Goal: Task Accomplishment & Management: Complete application form

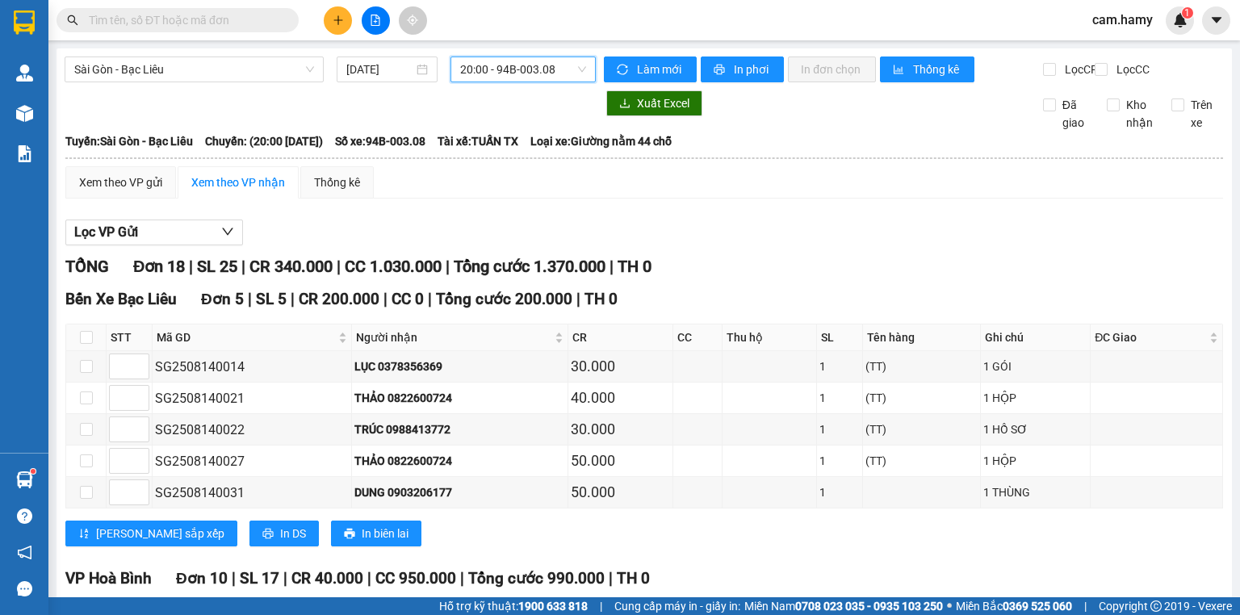
scroll to position [650, 0]
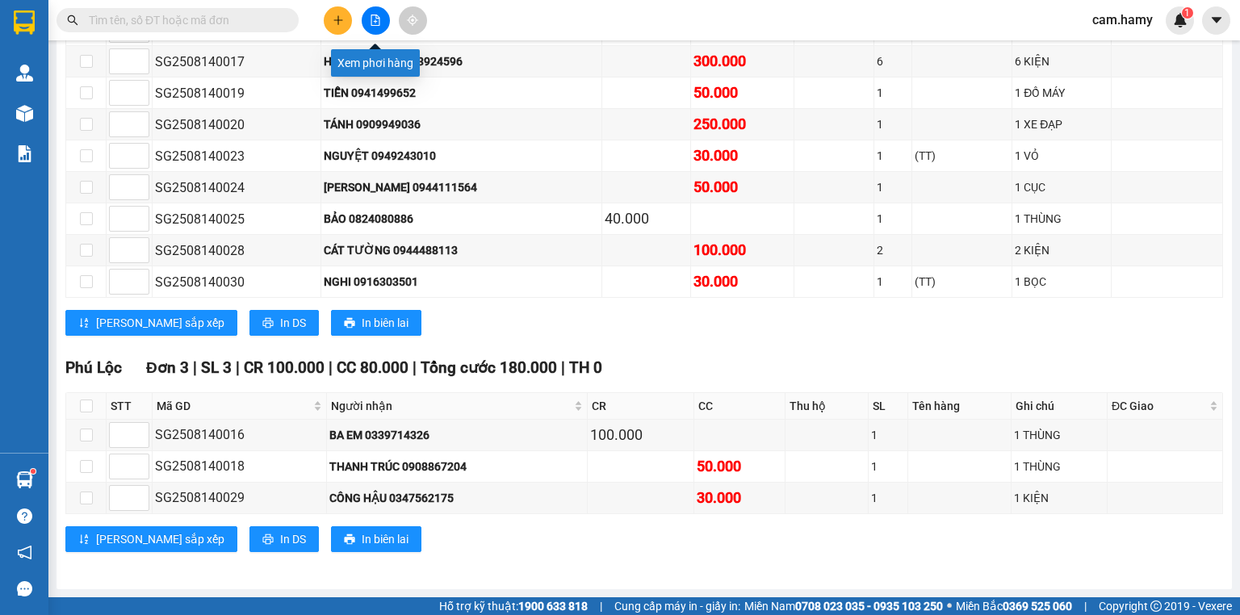
click at [375, 10] on button at bounding box center [376, 20] width 28 height 28
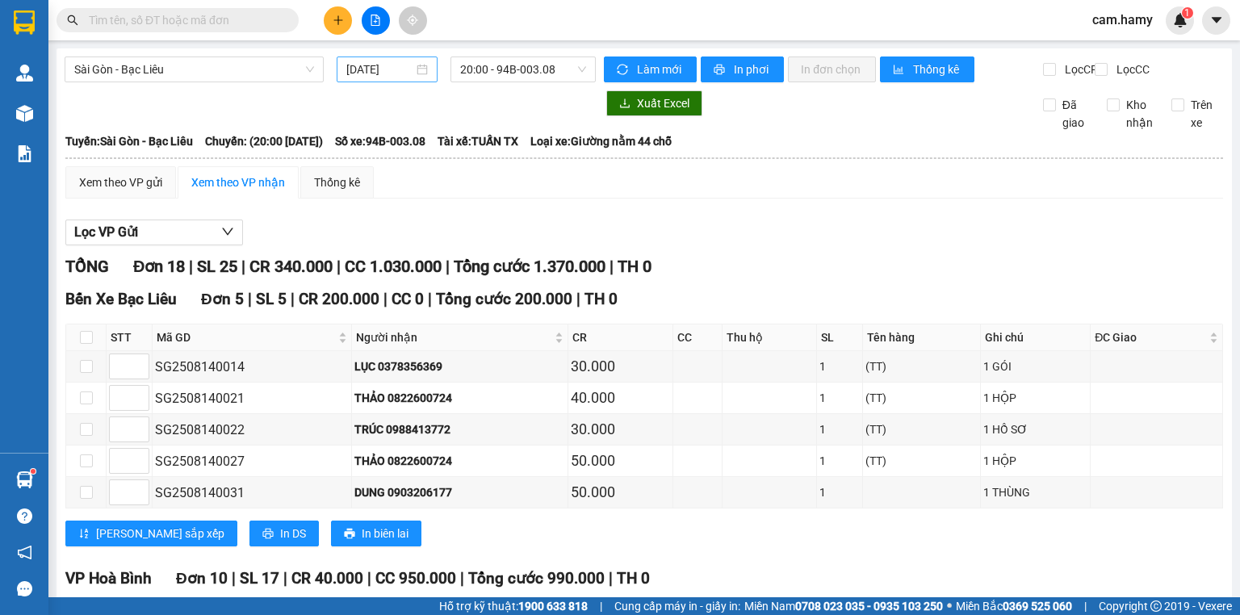
click at [392, 65] on input "[DATE]" at bounding box center [379, 70] width 66 height 18
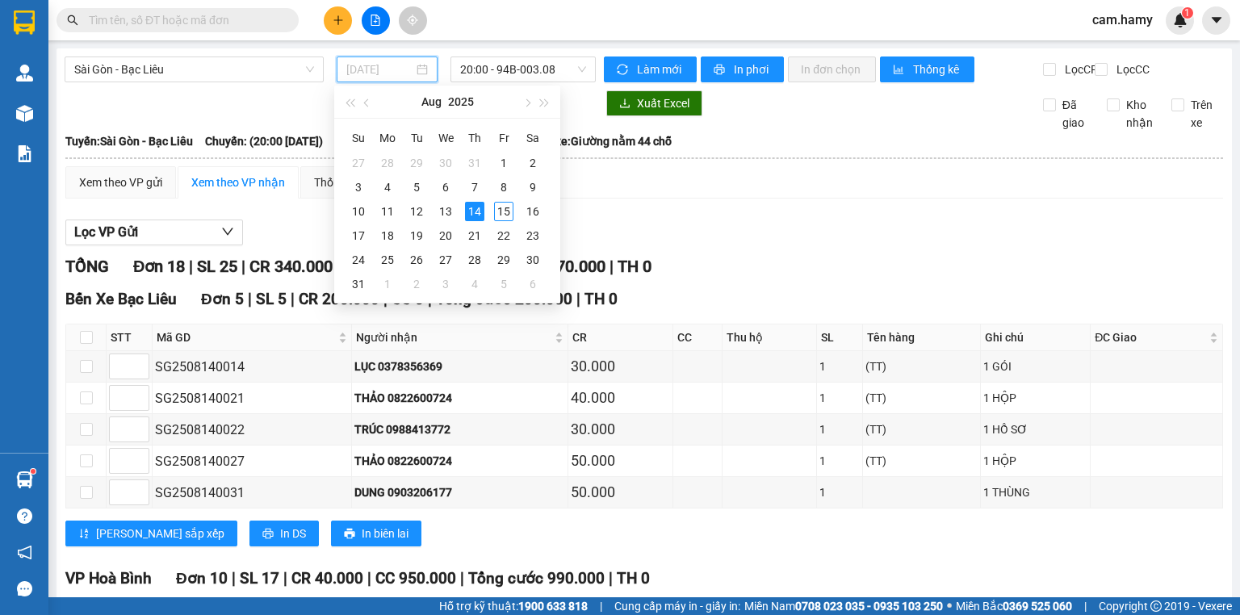
type input "[DATE]"
click at [492, 77] on span "20:00 - 94B-003.08" at bounding box center [523, 69] width 127 height 24
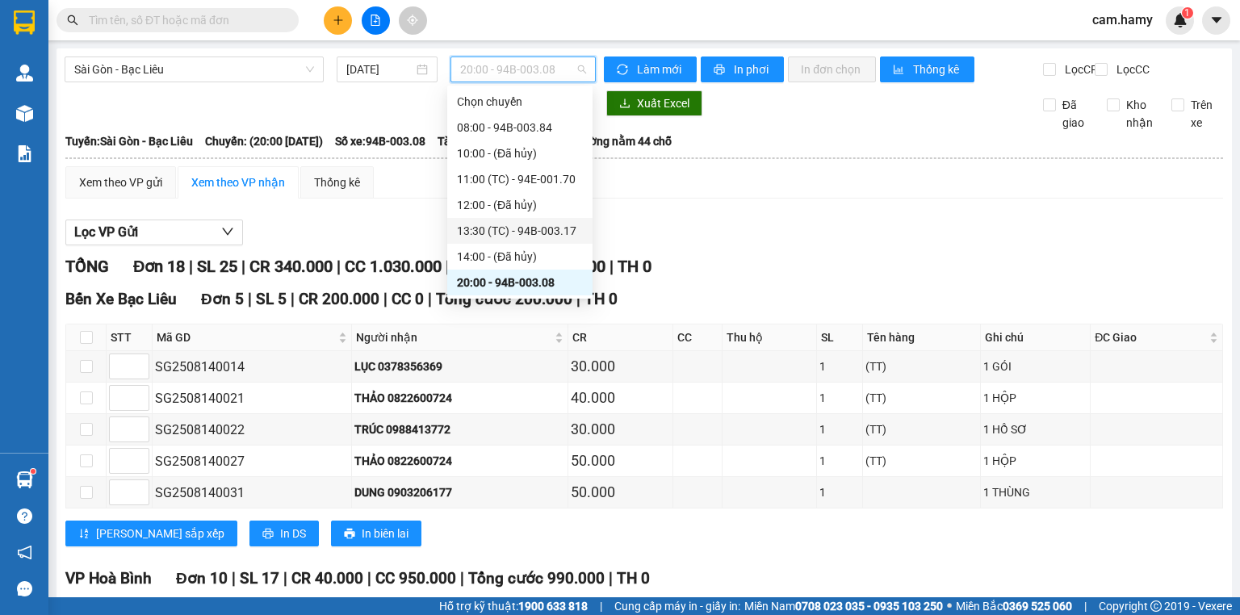
click at [535, 222] on div "13:30 (TC) - 94B-003.17" at bounding box center [520, 231] width 126 height 18
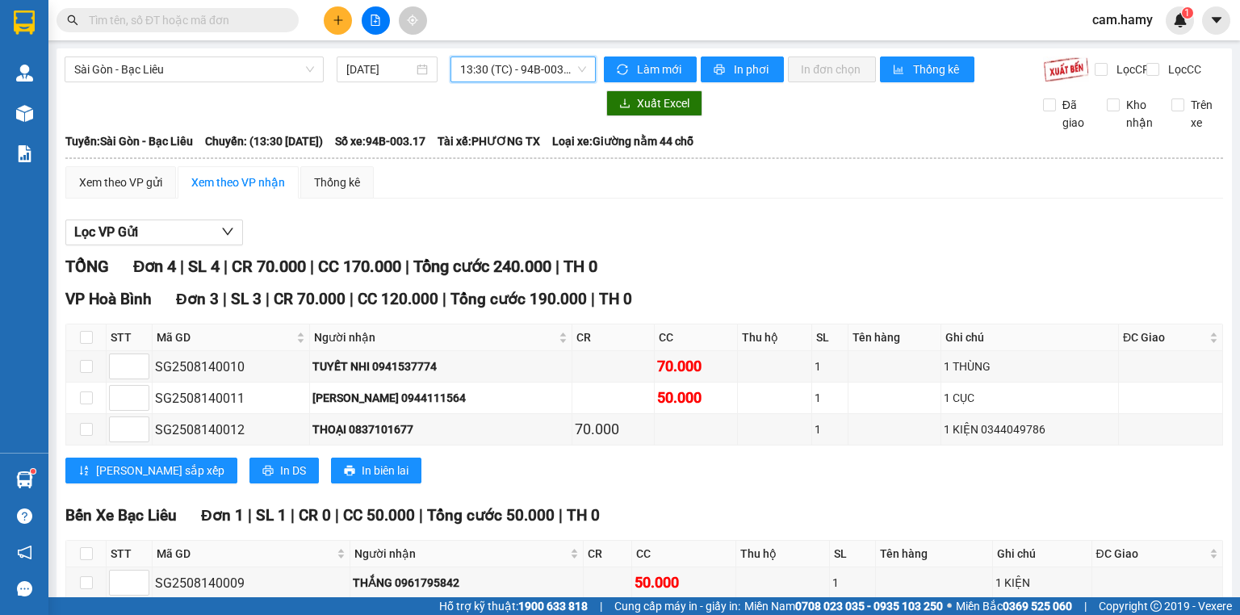
click at [513, 73] on span "13:30 (TC) - 94B-003.17" at bounding box center [523, 69] width 127 height 24
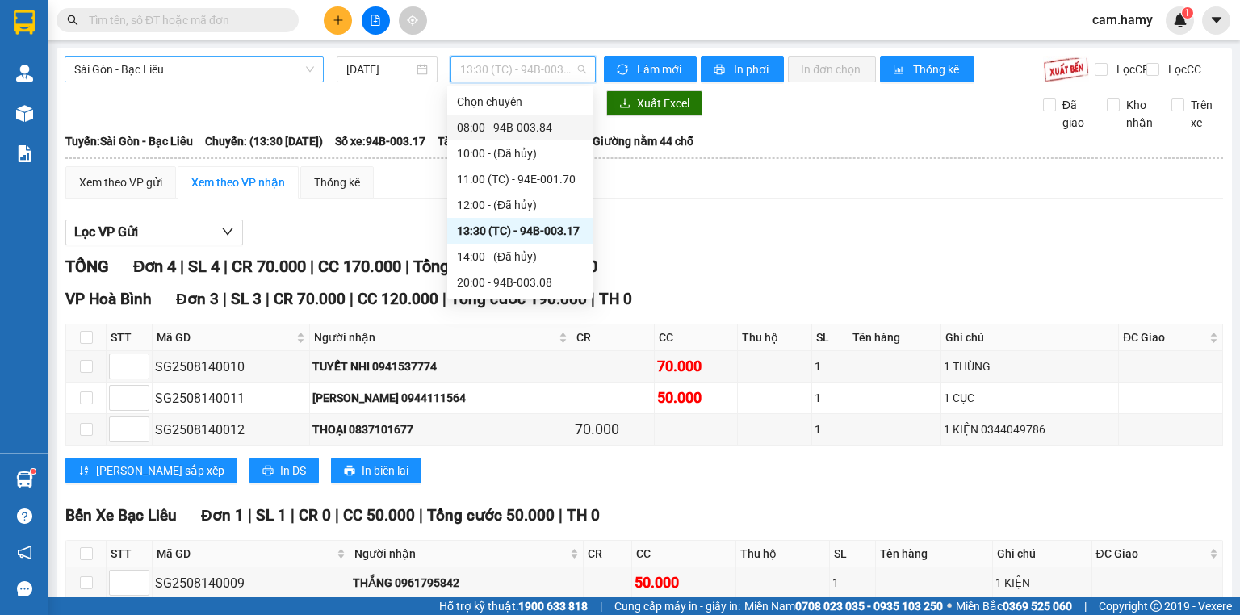
click at [224, 73] on span "Sài Gòn - Bạc Liêu" at bounding box center [194, 69] width 240 height 24
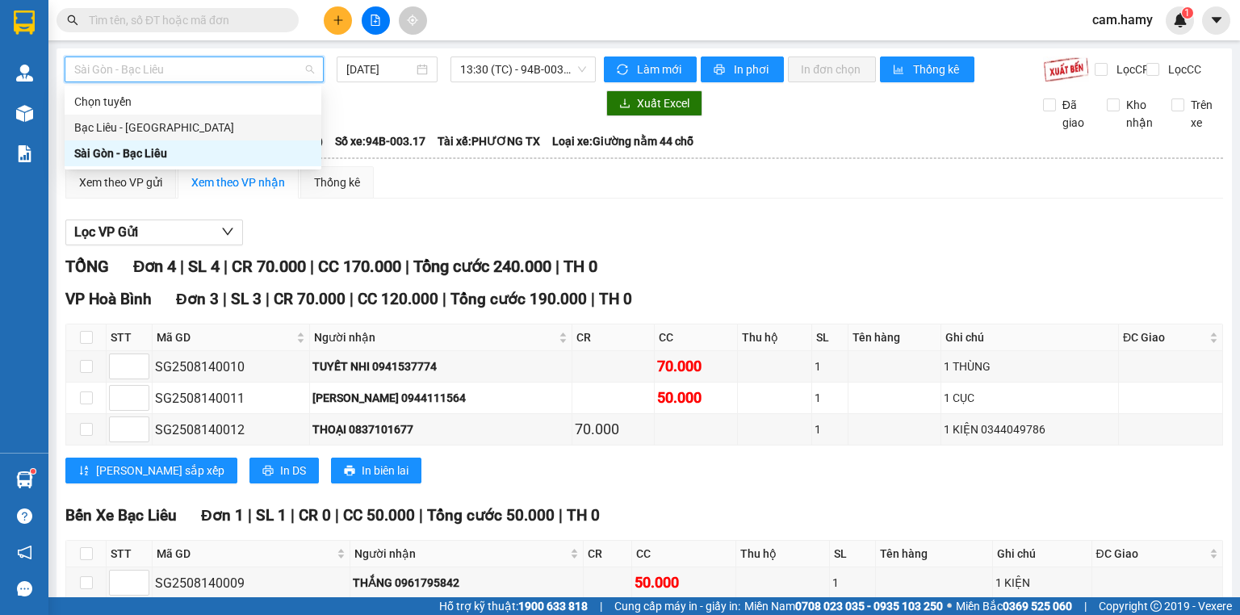
click at [217, 132] on div "Bạc Liêu - [GEOGRAPHIC_DATA]" at bounding box center [192, 128] width 237 height 18
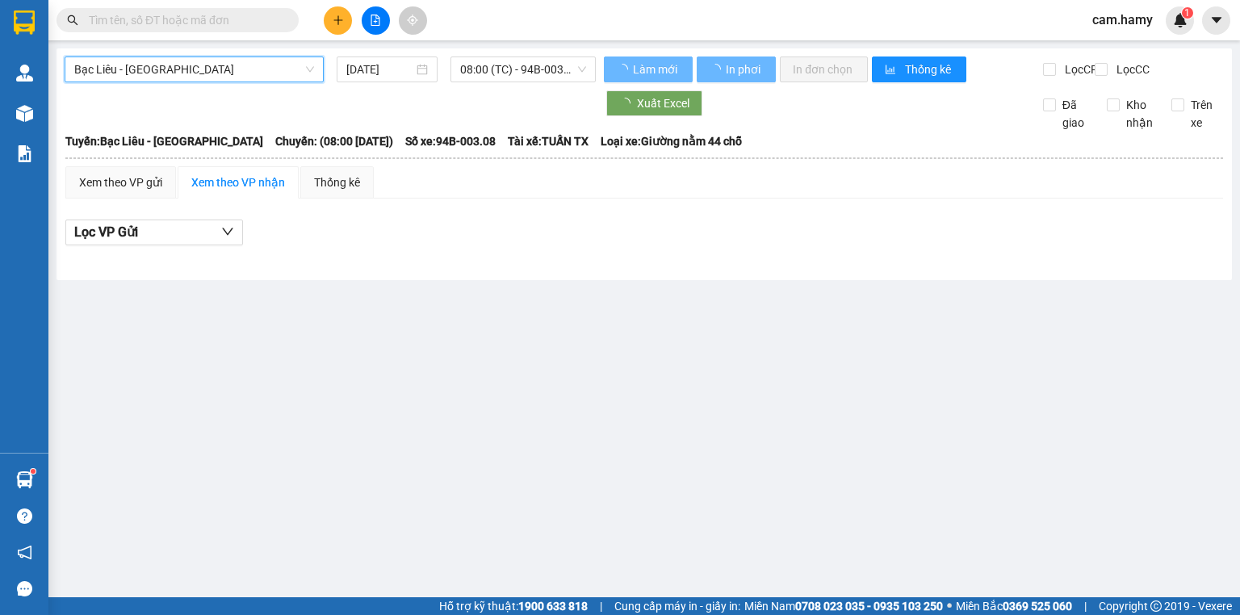
drag, startPoint x: 396, startPoint y: 61, endPoint x: 393, endPoint y: 86, distance: 25.1
click at [396, 61] on input "[DATE]" at bounding box center [379, 70] width 66 height 18
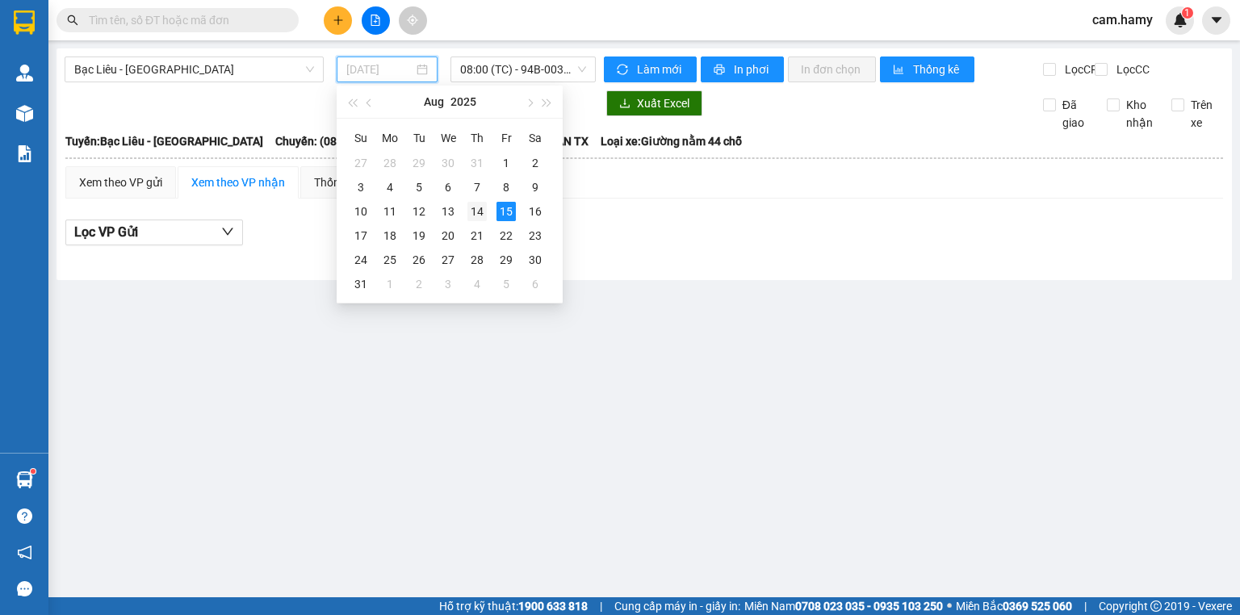
click at [484, 207] on div "14" at bounding box center [477, 211] width 19 height 19
type input "[DATE]"
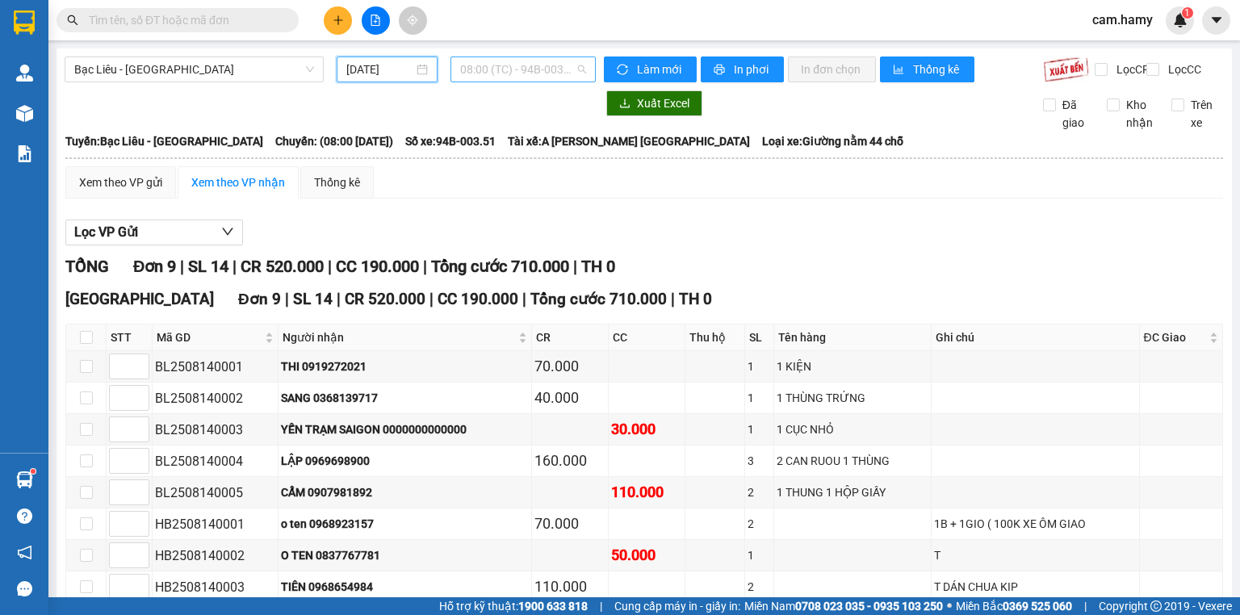
click at [502, 73] on span "08:00 (TC) - 94B-003.51" at bounding box center [523, 69] width 127 height 24
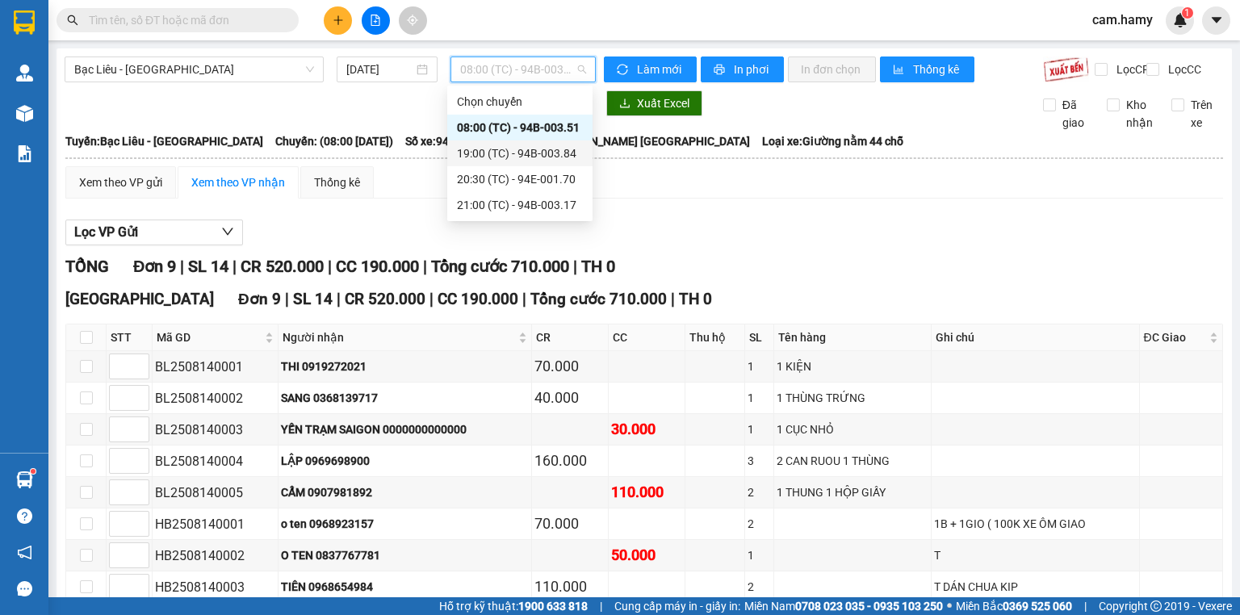
click at [501, 162] on div "19:00 (TC) - 94B-003.84" at bounding box center [520, 154] width 126 height 18
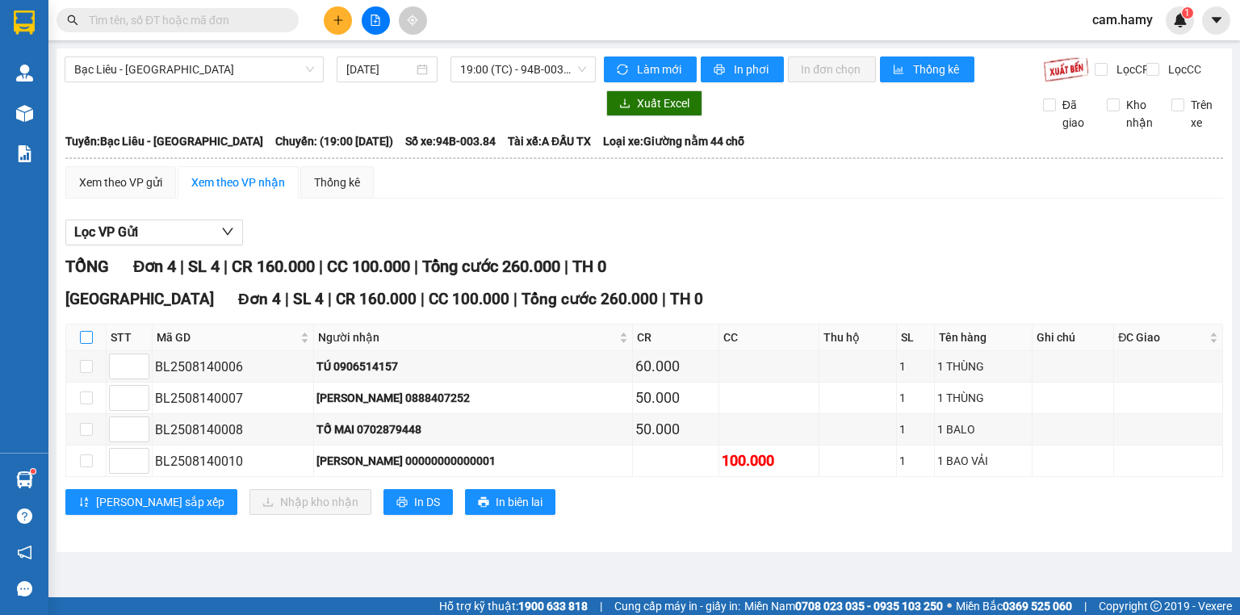
click at [84, 344] on input "checkbox" at bounding box center [86, 337] width 13 height 13
checkbox input "true"
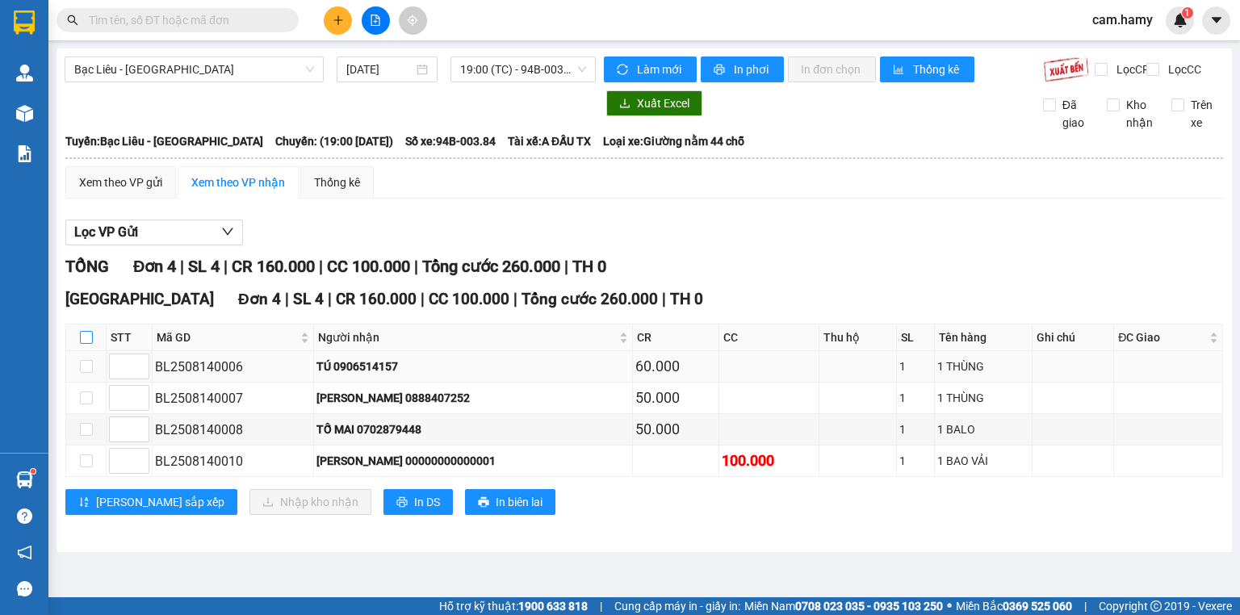
checkbox input "true"
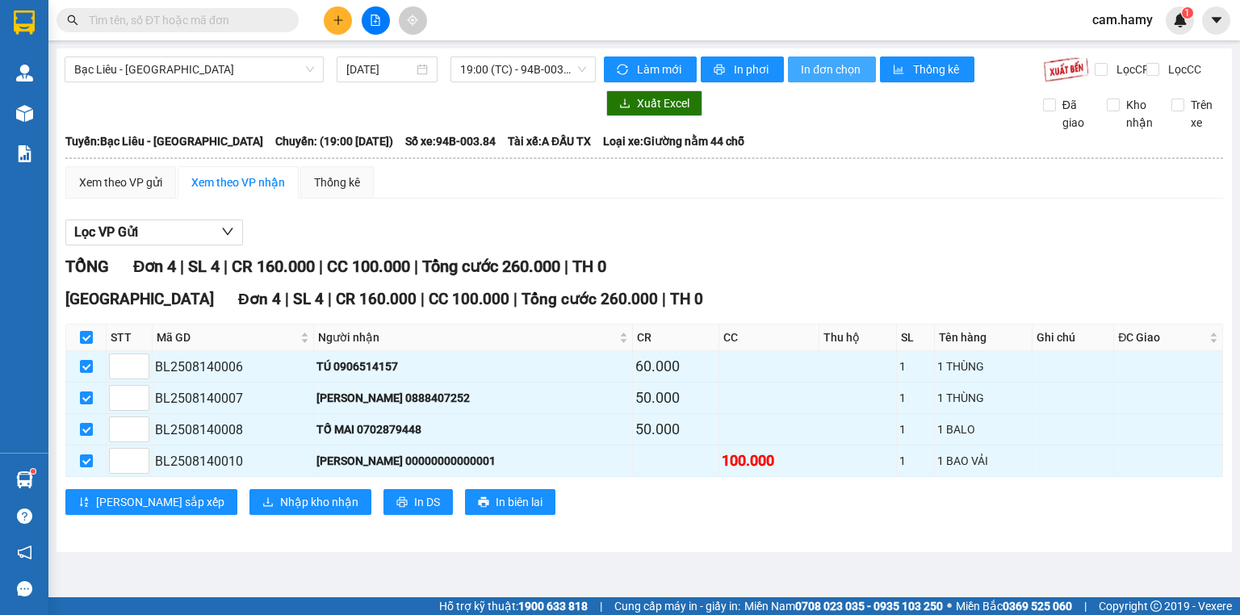
click at [848, 69] on span "In đơn chọn" at bounding box center [832, 70] width 62 height 18
click at [546, 69] on span "19:00 (TC) - 94B-003.84" at bounding box center [523, 69] width 127 height 24
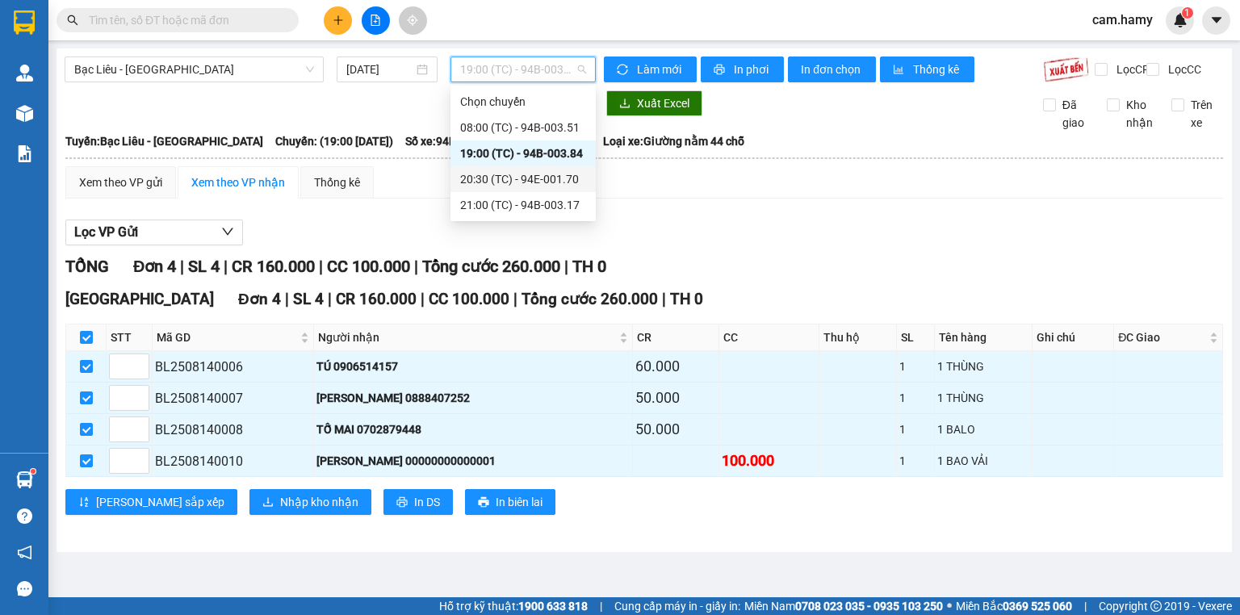
click at [490, 177] on div "20:30 (TC) - 94E-001.70" at bounding box center [523, 179] width 126 height 18
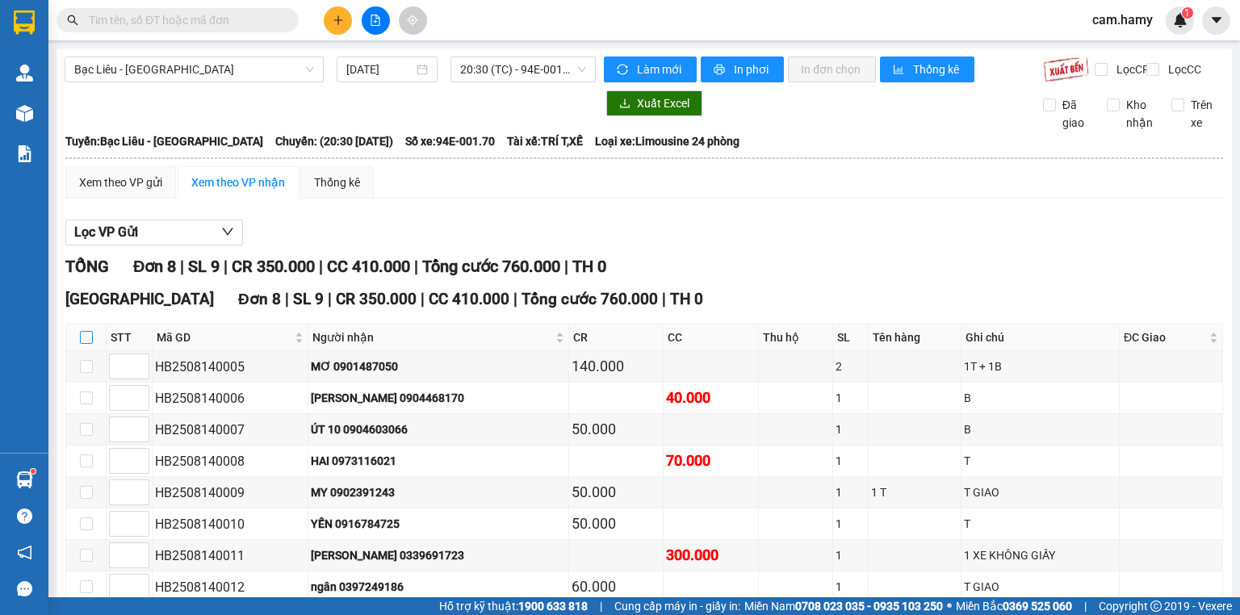
drag, startPoint x: 87, startPoint y: 352, endPoint x: 130, endPoint y: 352, distance: 42.8
click at [87, 344] on input "checkbox" at bounding box center [86, 337] width 13 height 13
checkbox input "true"
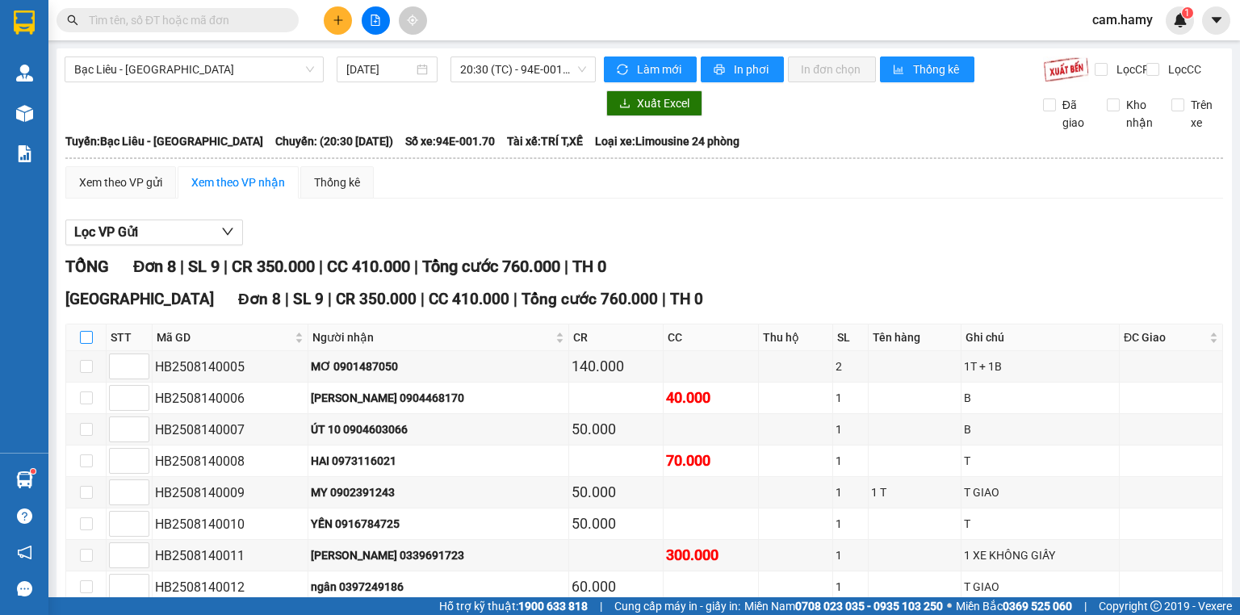
checkbox input "true"
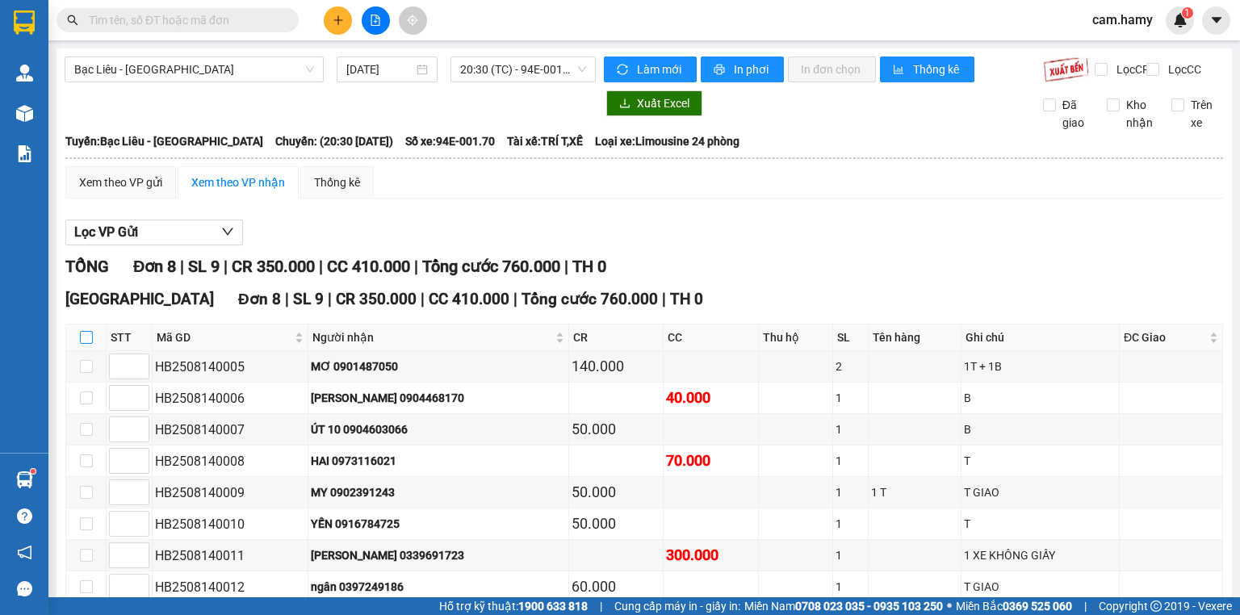
checkbox input "true"
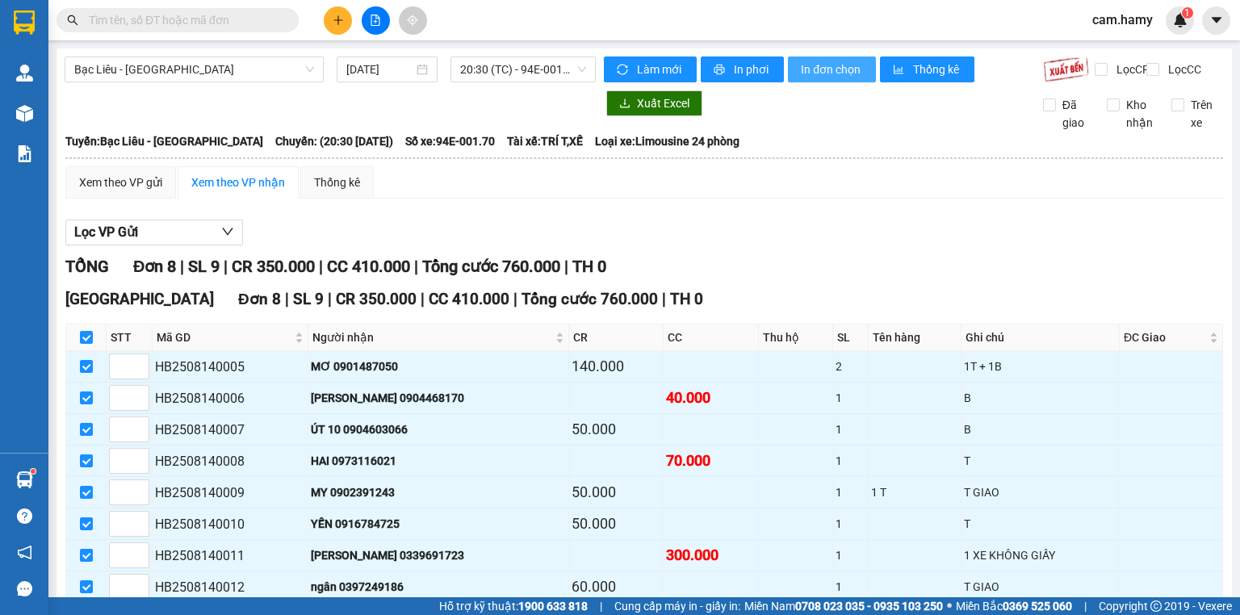
click at [825, 76] on button "In đơn chọn" at bounding box center [832, 70] width 88 height 26
click at [507, 73] on span "20:30 (TC) - 94E-001.70" at bounding box center [523, 69] width 127 height 24
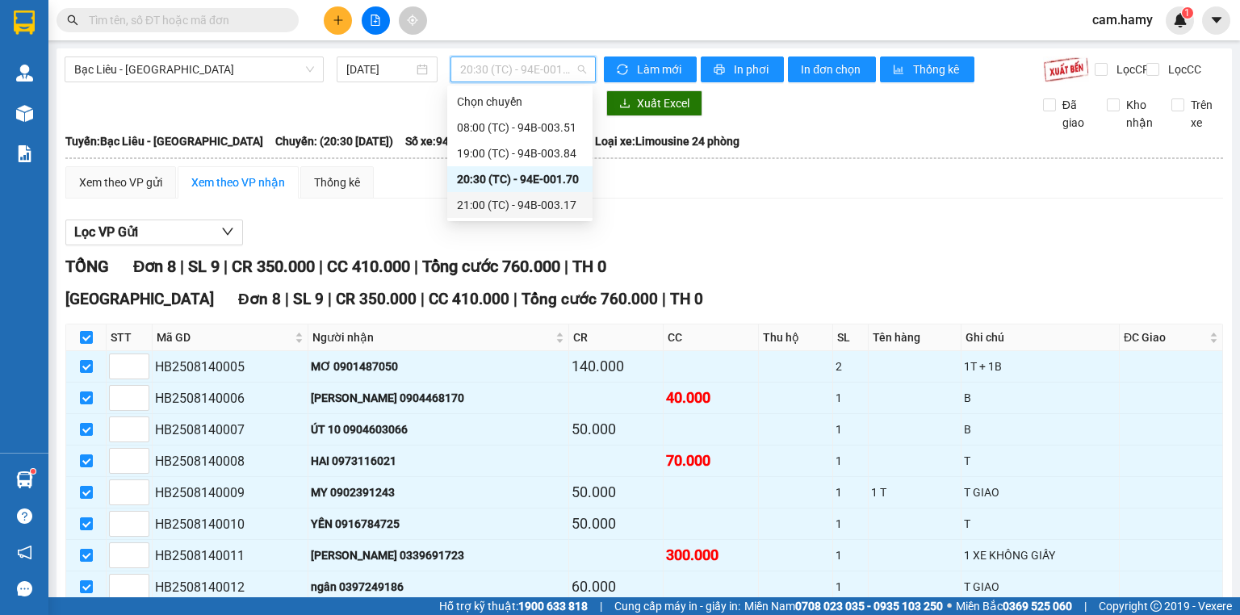
click at [530, 201] on div "21:00 (TC) - 94B-003.17" at bounding box center [520, 205] width 126 height 18
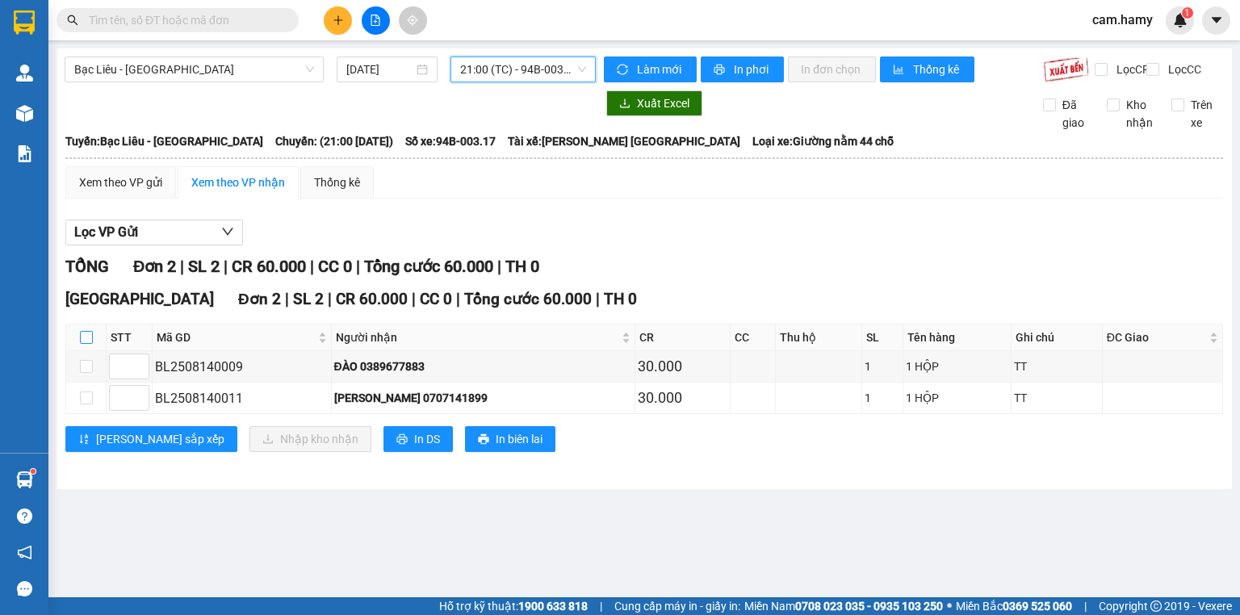
click at [87, 344] on input "checkbox" at bounding box center [86, 337] width 13 height 13
checkbox input "true"
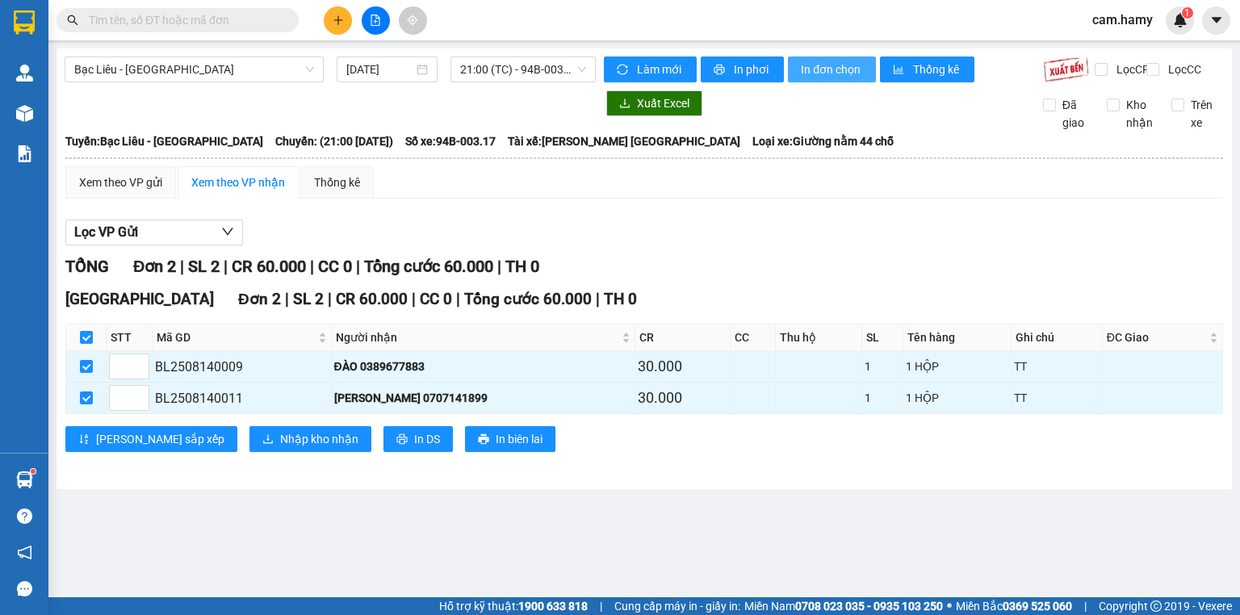
click at [824, 61] on span "In đơn chọn" at bounding box center [832, 70] width 62 height 18
click at [343, 25] on icon "plus" at bounding box center [338, 20] width 11 height 11
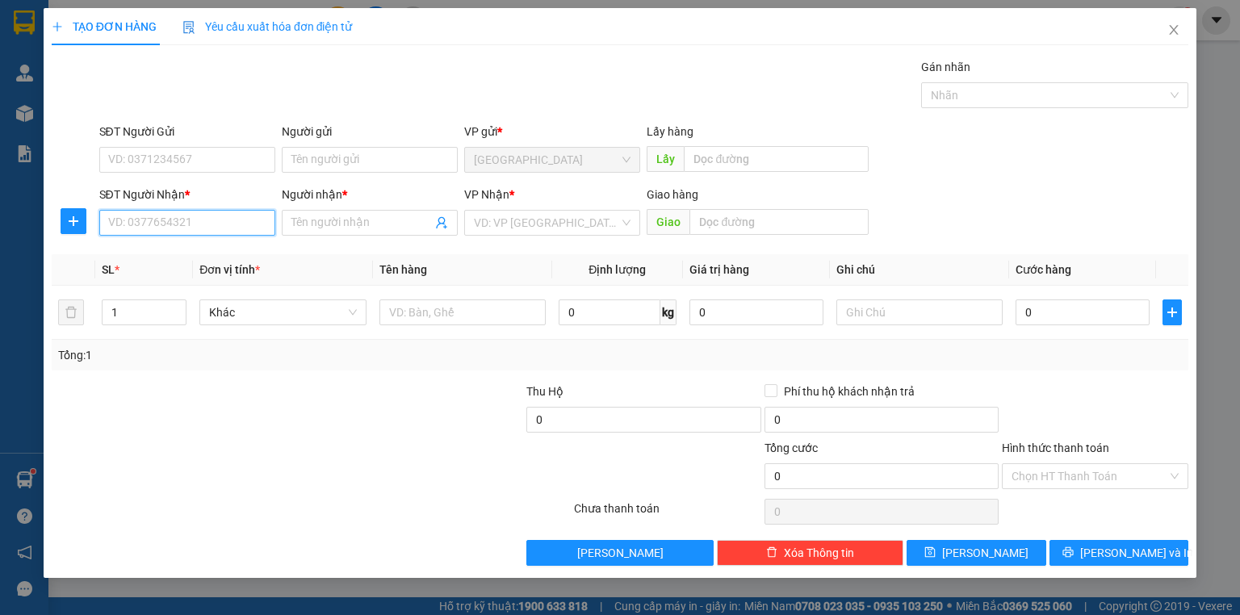
click at [229, 229] on input "SĐT Người Nhận *" at bounding box center [187, 223] width 176 height 26
click at [188, 223] on input "SĐT Người Nhận *" at bounding box center [187, 223] width 176 height 26
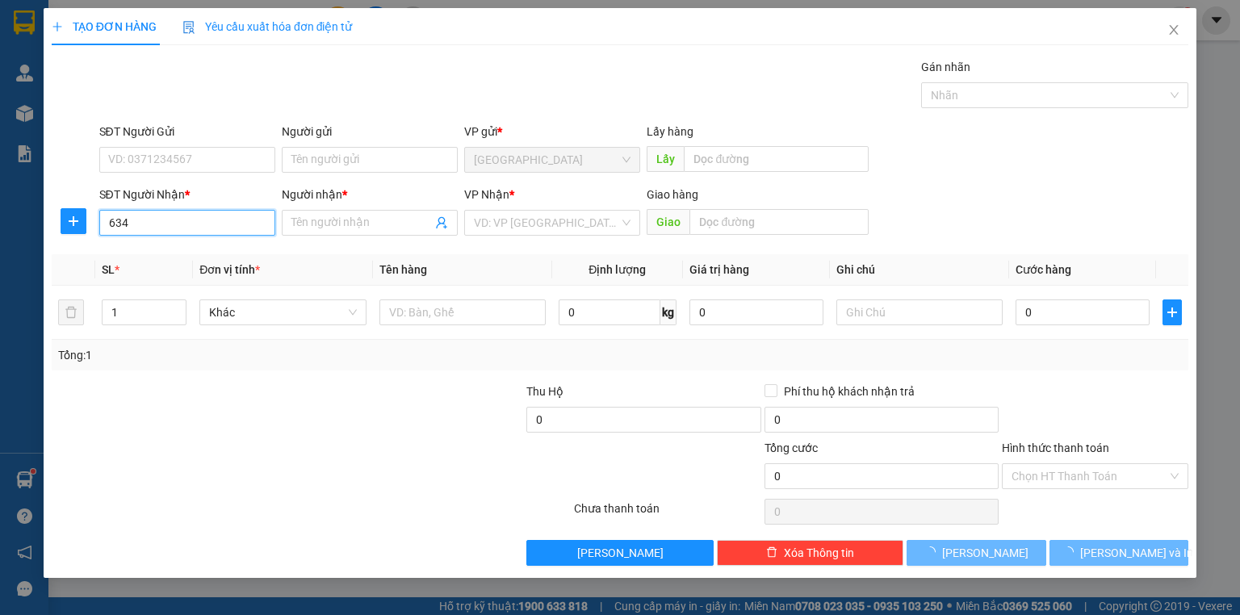
click at [252, 229] on input "634" at bounding box center [187, 223] width 176 height 26
click at [216, 229] on input "634" at bounding box center [187, 223] width 176 height 26
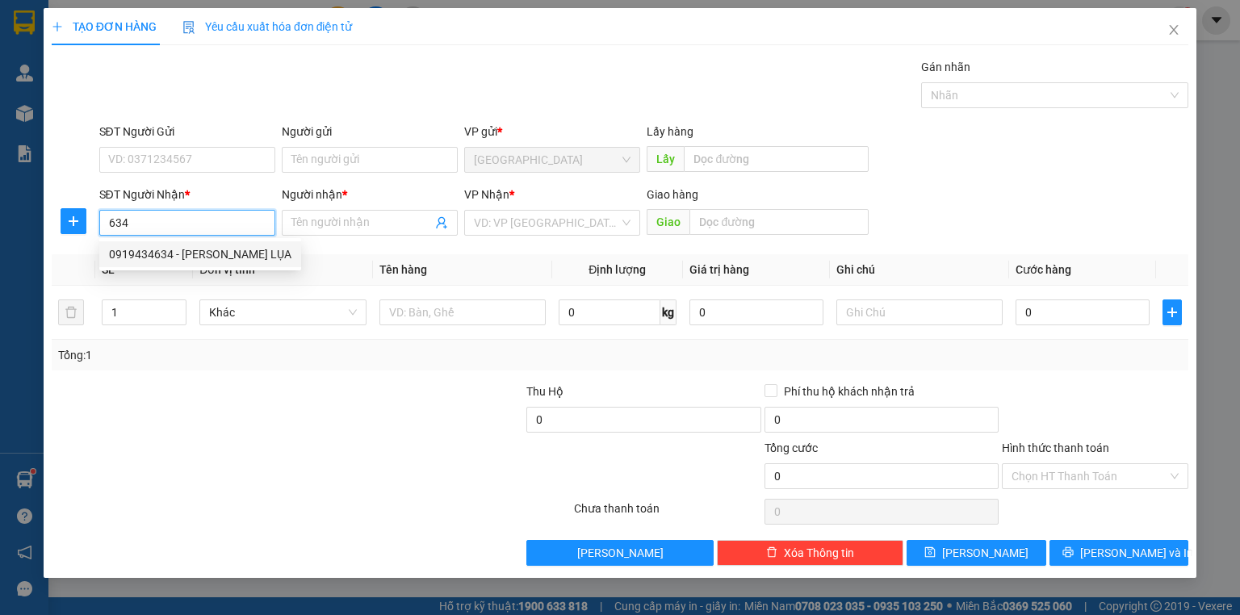
click at [196, 252] on div "0919434634 - [PERSON_NAME] LỤA" at bounding box center [200, 254] width 182 height 18
type input "0919434634"
type input "[PERSON_NAME] LỤA"
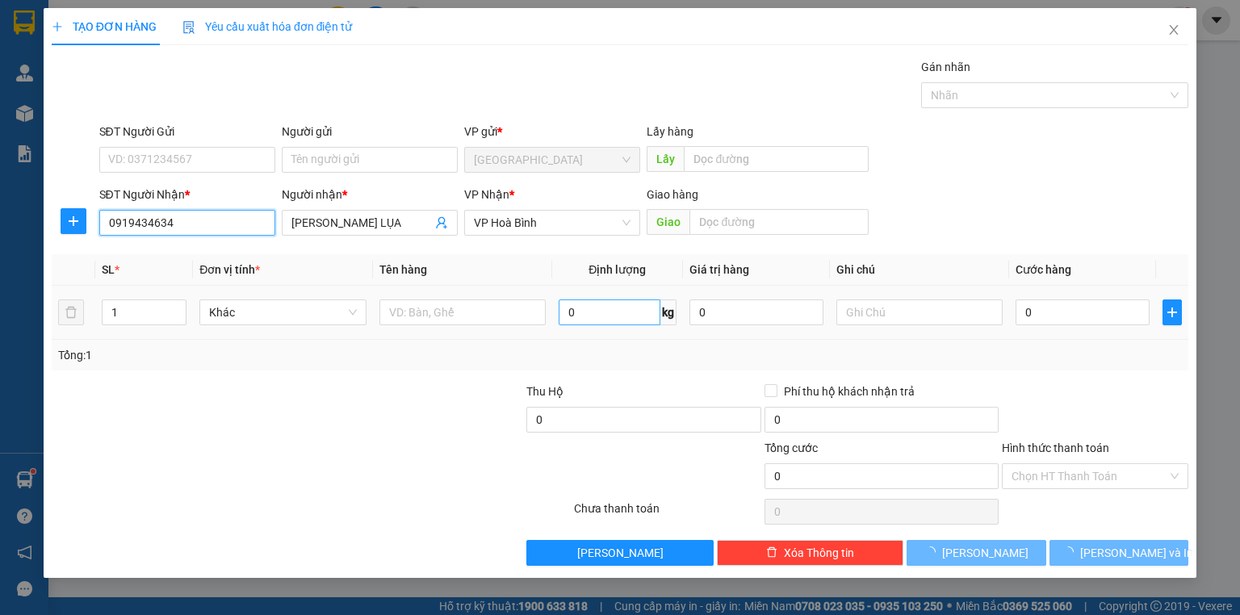
type input "480.000"
type input "0919434634"
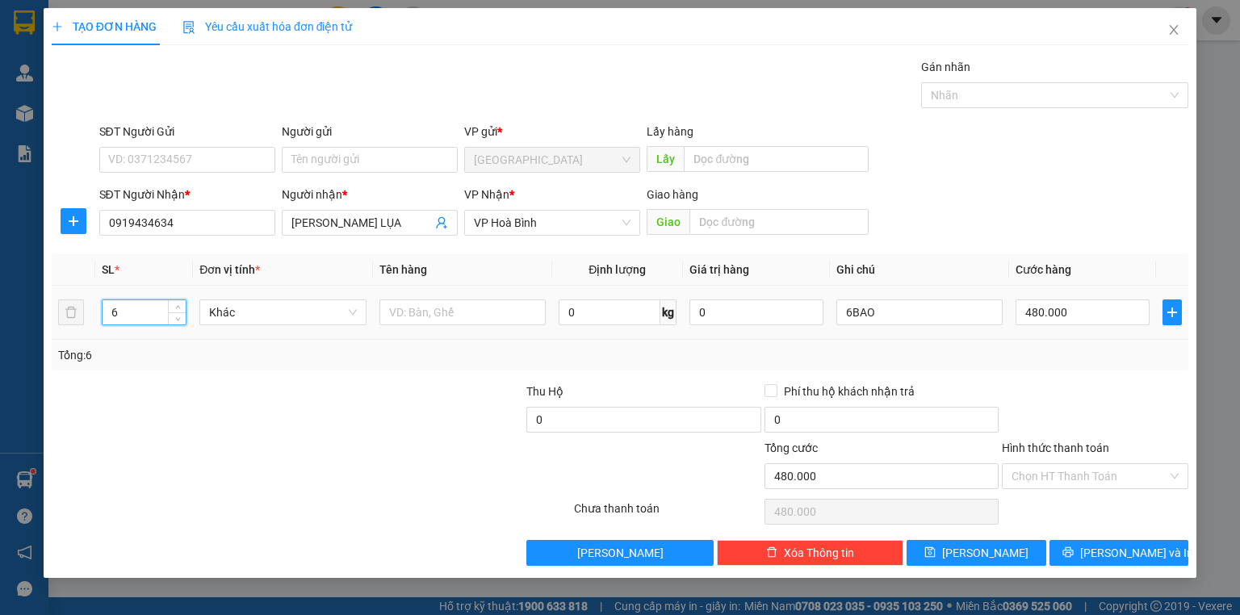
click at [126, 311] on input "6" at bounding box center [144, 312] width 83 height 24
type input "9"
click at [888, 314] on input "6BAO" at bounding box center [920, 313] width 166 height 26
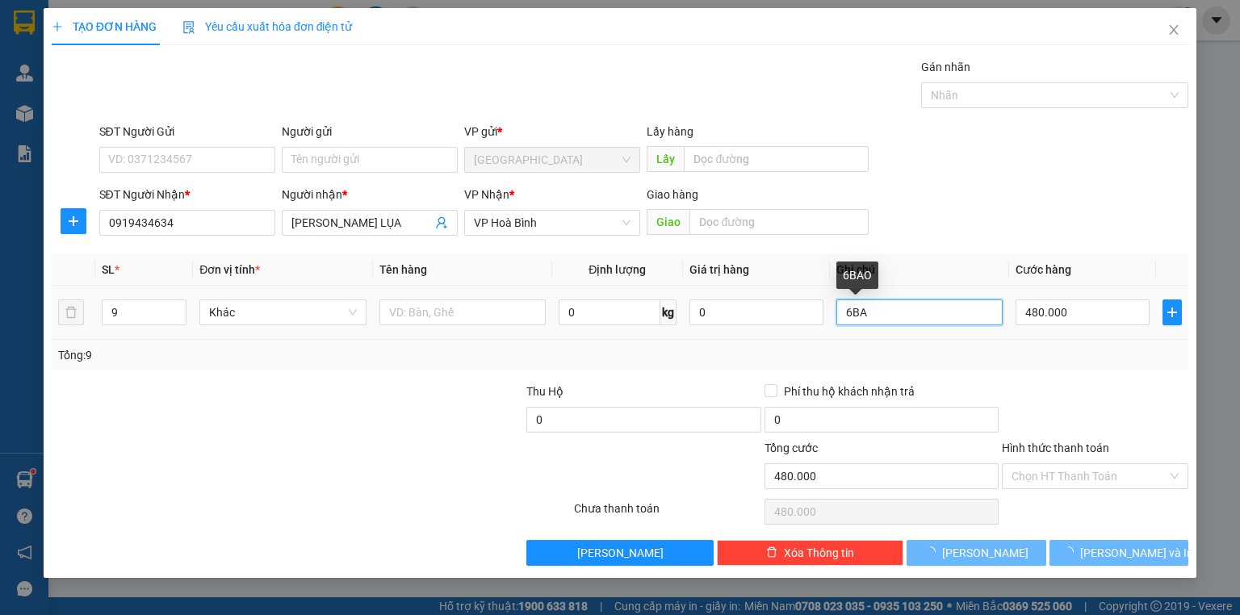
type input "6B"
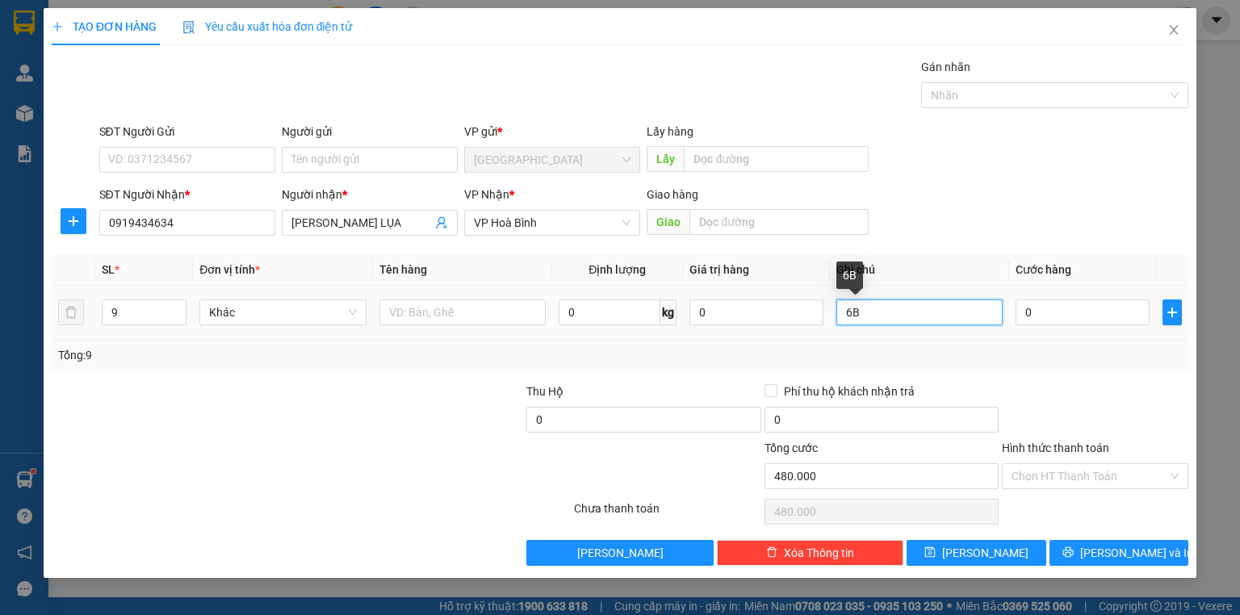
type input "0"
type input "6"
type input "9 BAO"
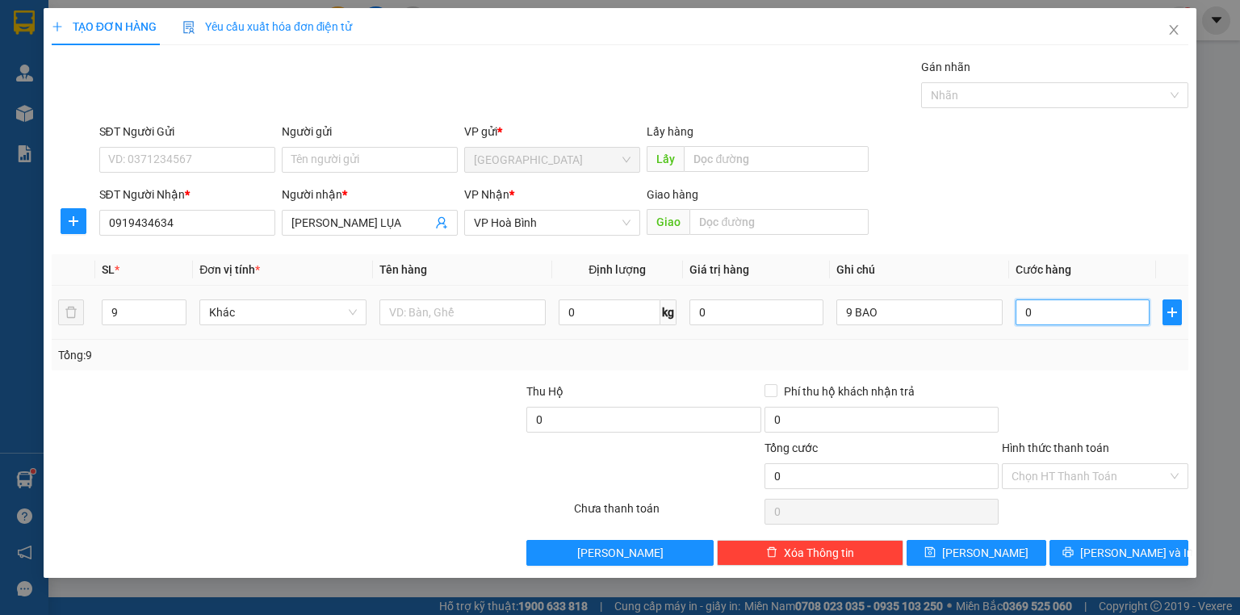
click at [1054, 317] on input "0" at bounding box center [1083, 313] width 134 height 26
type input "7"
type input "72"
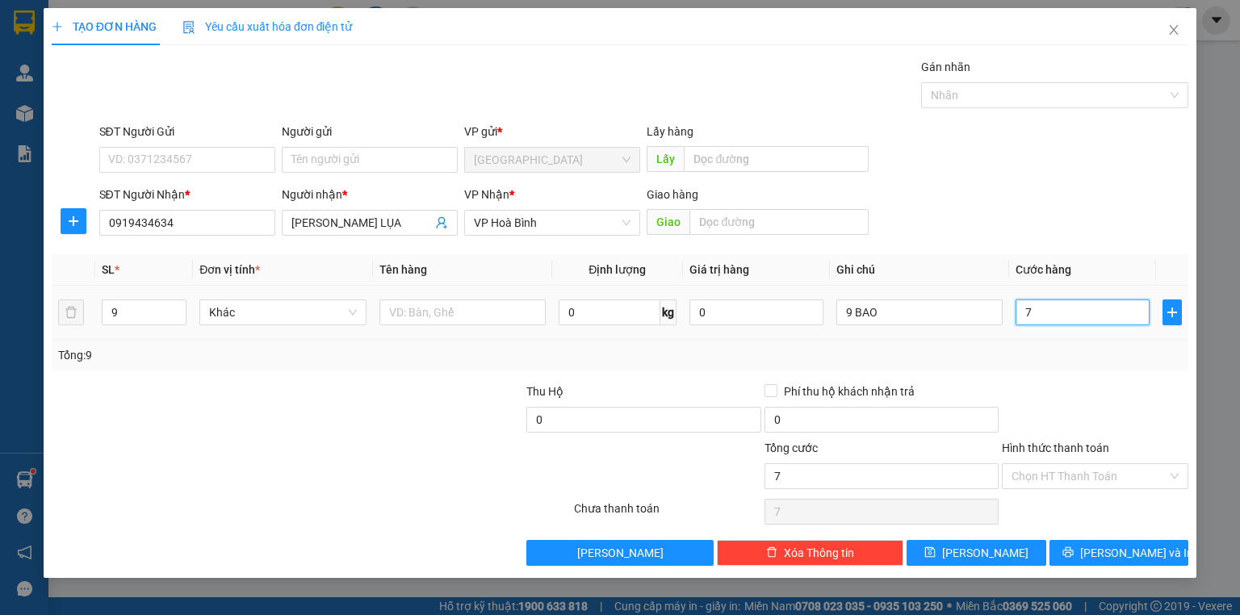
type input "72"
type input "720"
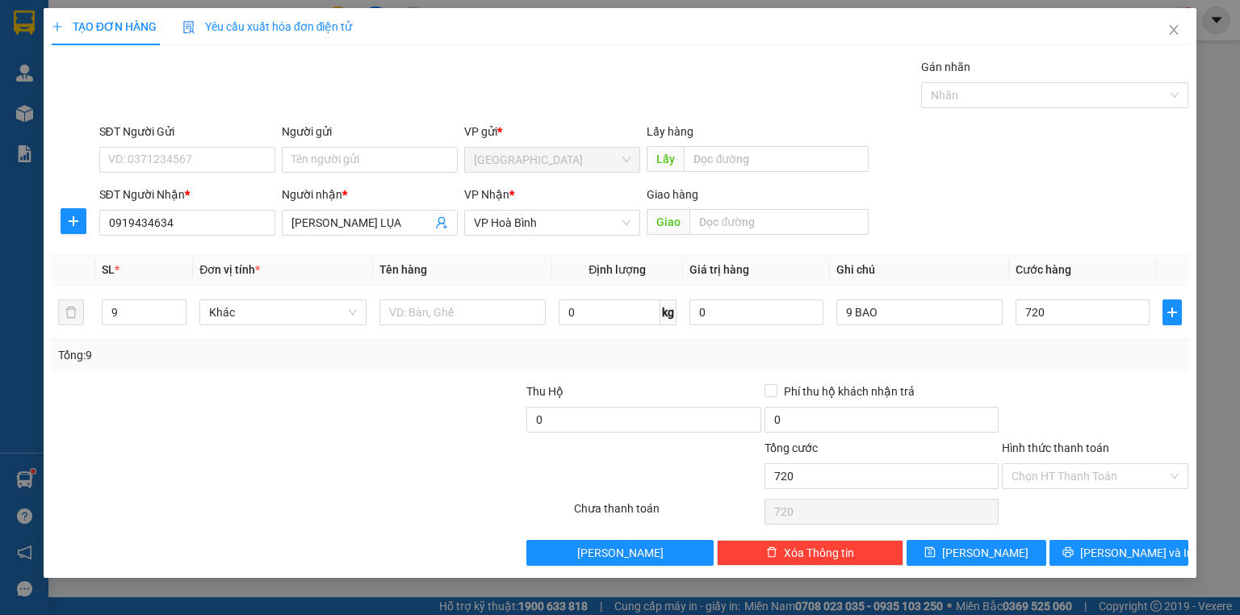
type input "720.000"
click at [1048, 348] on div "Tổng: 9" at bounding box center [620, 355] width 1124 height 18
click at [1074, 547] on icon "printer" at bounding box center [1068, 552] width 11 height 11
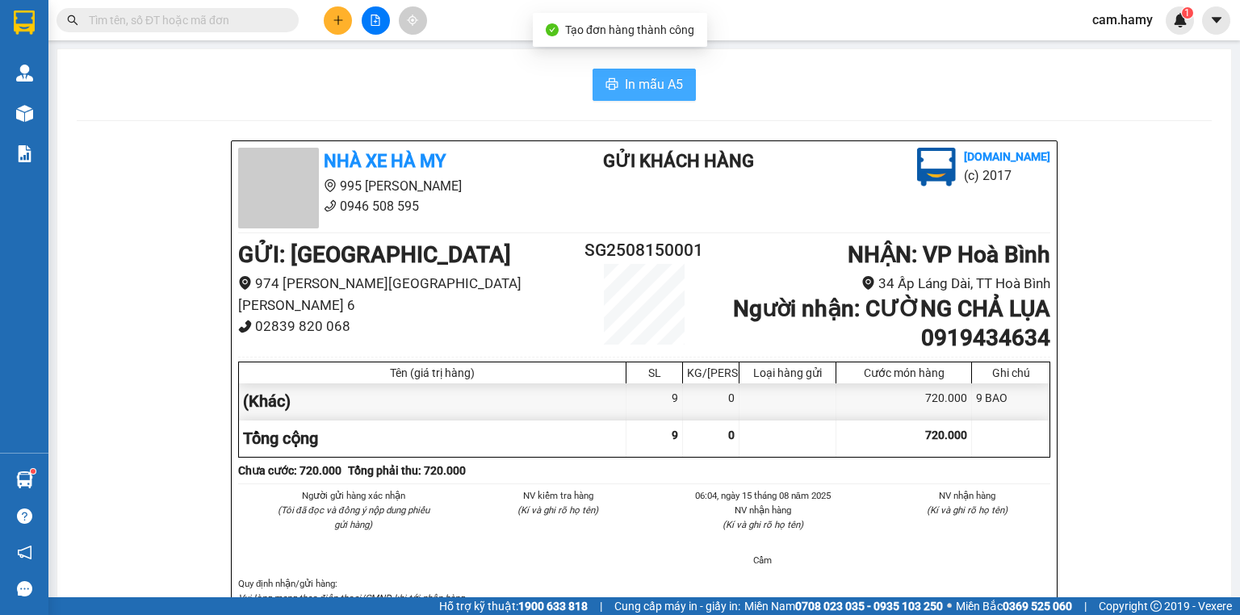
click at [625, 82] on span "In mẫu A5" at bounding box center [654, 84] width 58 height 20
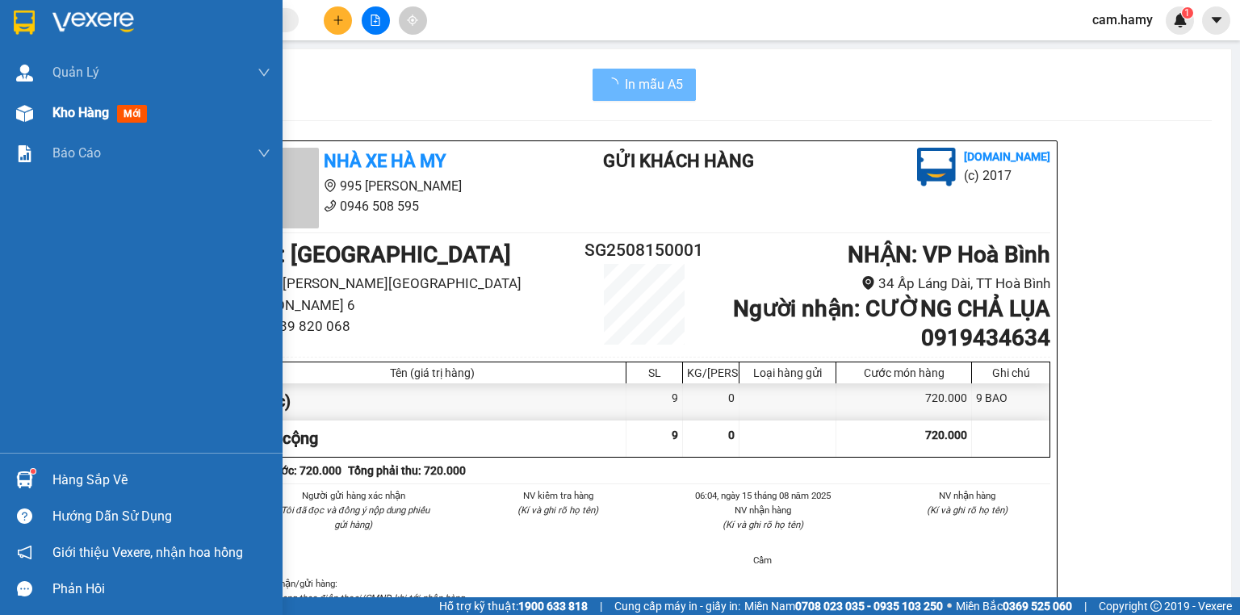
click at [61, 111] on span "Kho hàng" at bounding box center [80, 112] width 57 height 15
